Goal: Navigation & Orientation: Find specific page/section

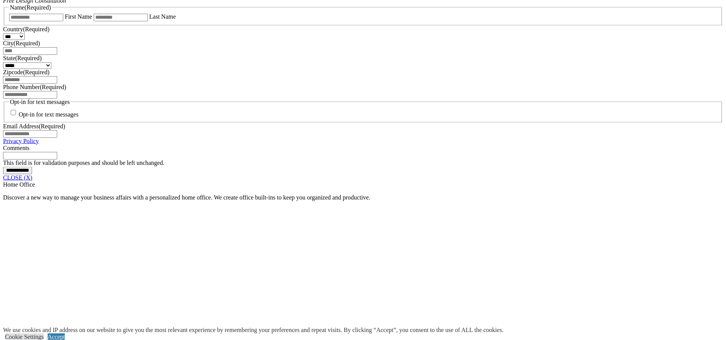
scroll to position [543, 0]
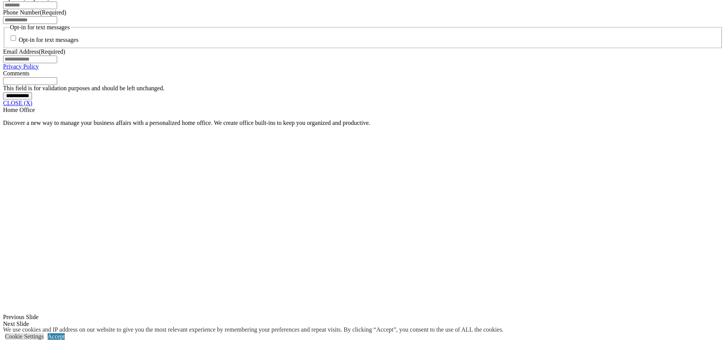
scroll to position [653, 0]
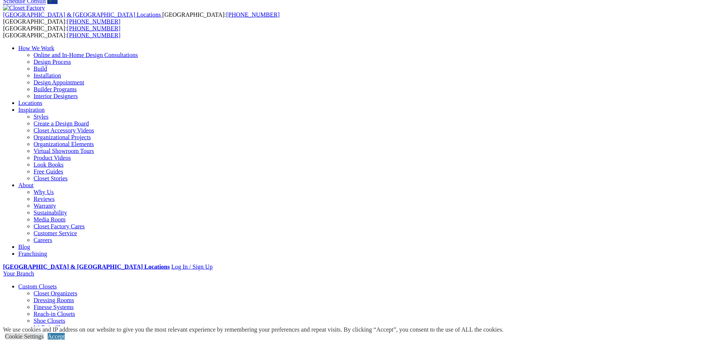
scroll to position [0, 0]
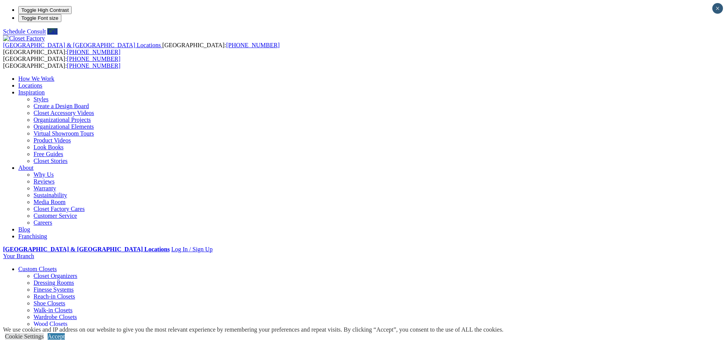
click at [42, 82] on link "Locations" at bounding box center [30, 85] width 24 height 6
